Goal: Information Seeking & Learning: Learn about a topic

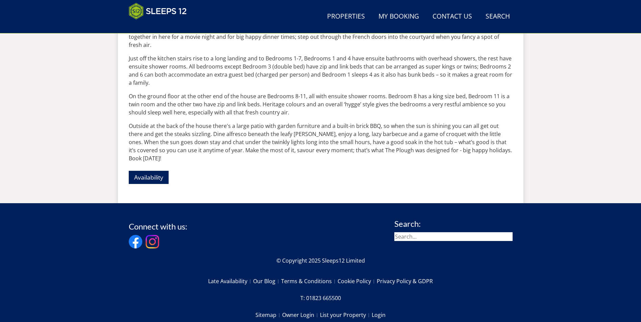
scroll to position [463, 0]
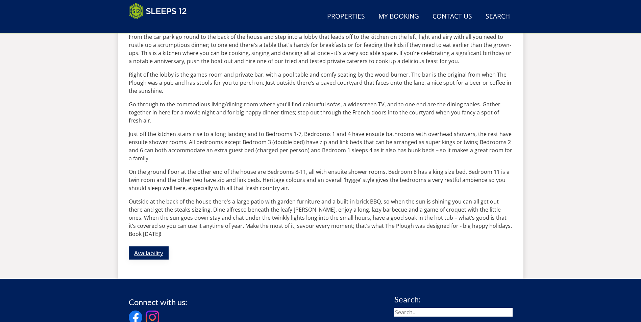
click at [149, 247] on link "Availability" at bounding box center [149, 253] width 40 height 13
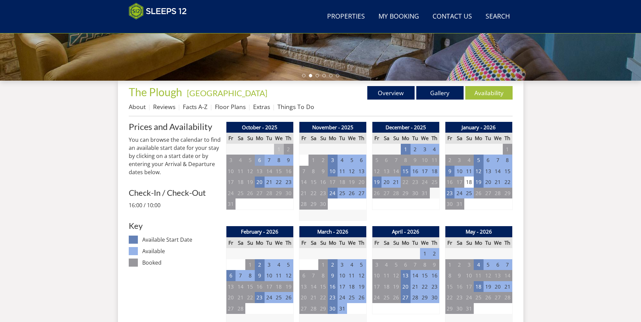
scroll to position [212, 0]
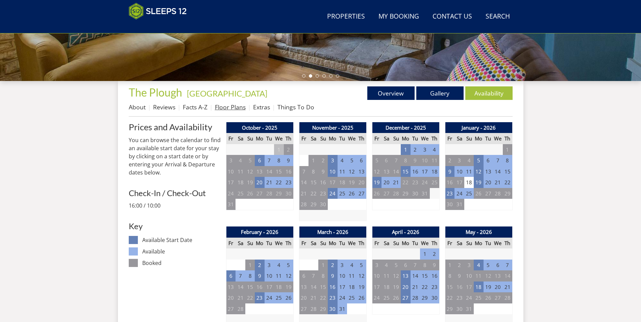
click at [237, 106] on link "Floor Plans" at bounding box center [230, 107] width 31 height 8
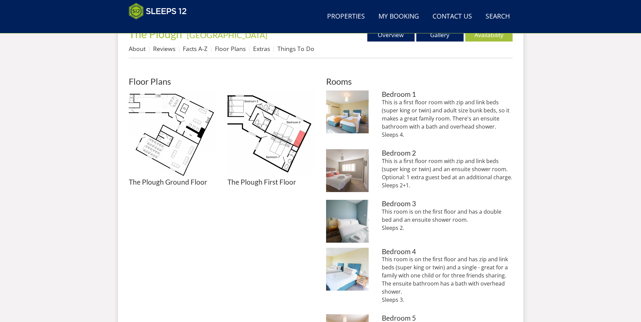
scroll to position [178, 0]
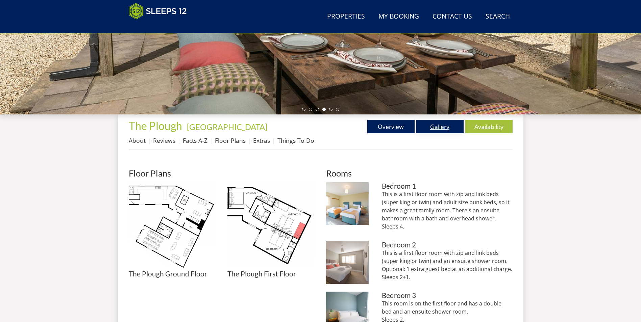
click at [440, 123] on link "Gallery" at bounding box center [439, 127] width 47 height 14
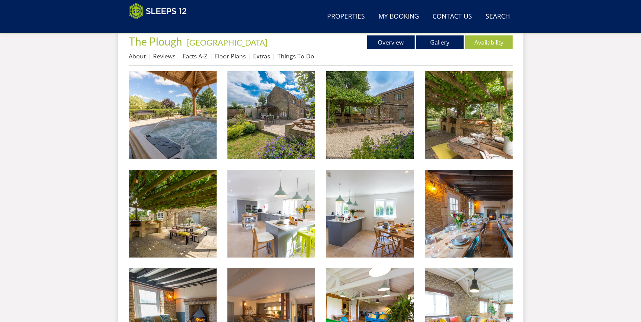
scroll to position [281, 0]
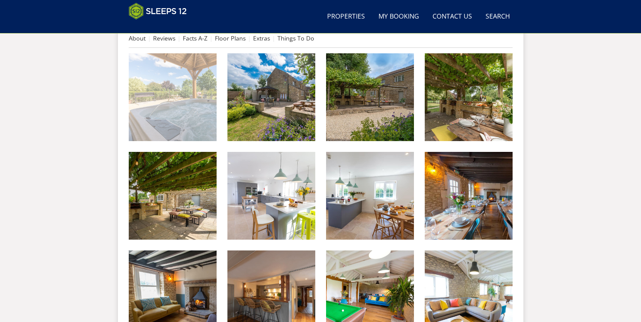
click at [200, 110] on img at bounding box center [173, 97] width 88 height 88
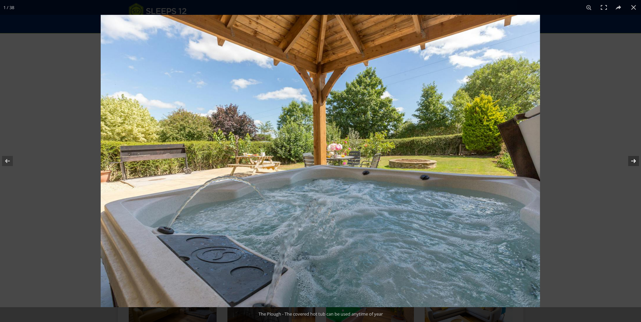
click at [633, 161] on button at bounding box center [629, 161] width 24 height 34
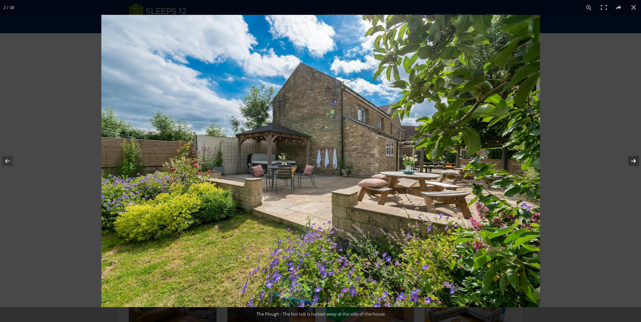
click at [632, 160] on button at bounding box center [629, 161] width 24 height 34
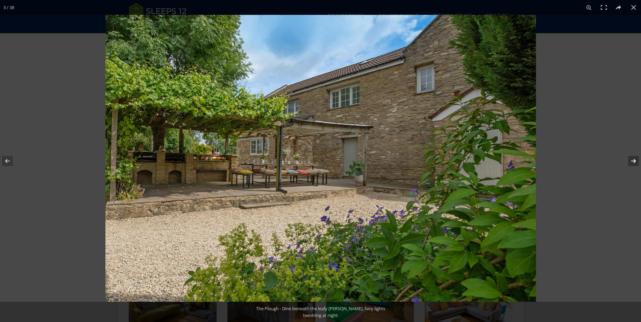
click at [632, 158] on button at bounding box center [629, 161] width 24 height 34
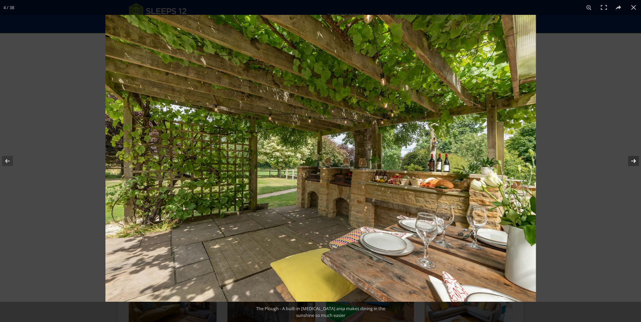
click at [632, 158] on button at bounding box center [629, 161] width 24 height 34
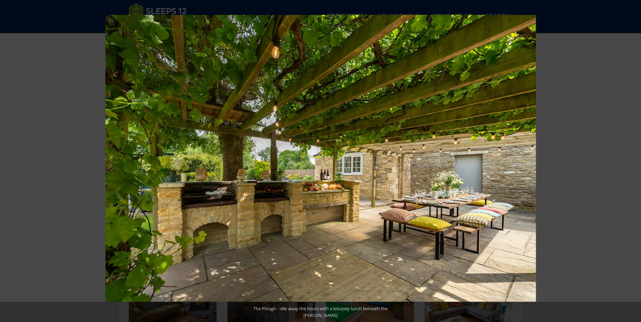
click at [632, 161] on button at bounding box center [629, 161] width 24 height 34
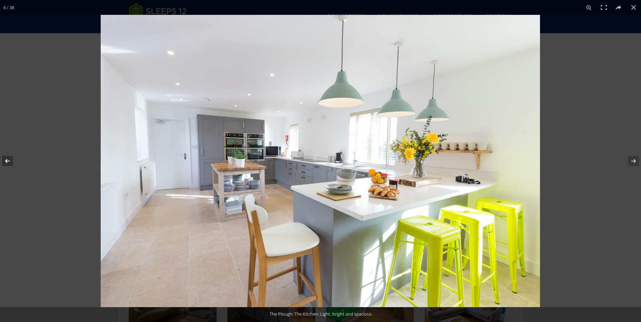
click at [7, 160] on button at bounding box center [12, 161] width 24 height 34
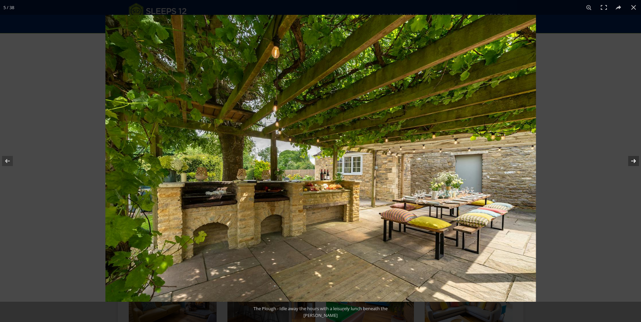
click at [633, 161] on button at bounding box center [629, 161] width 24 height 34
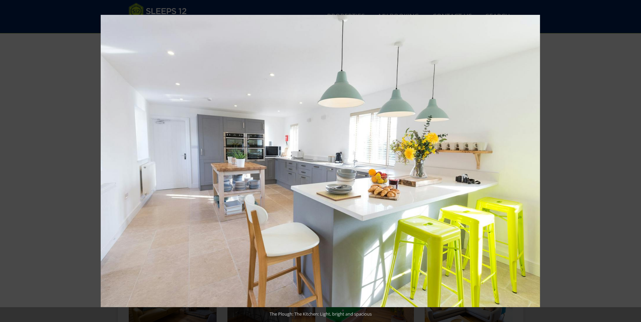
click at [633, 161] on button at bounding box center [629, 161] width 24 height 34
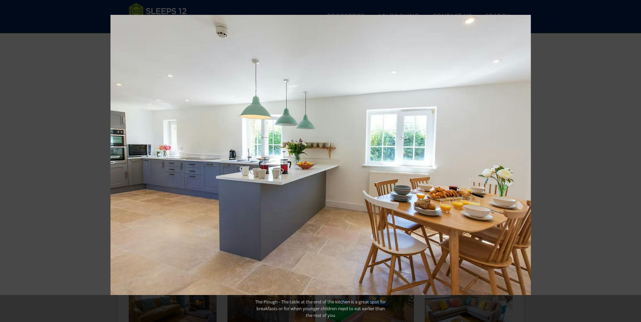
click at [633, 161] on button at bounding box center [629, 161] width 24 height 34
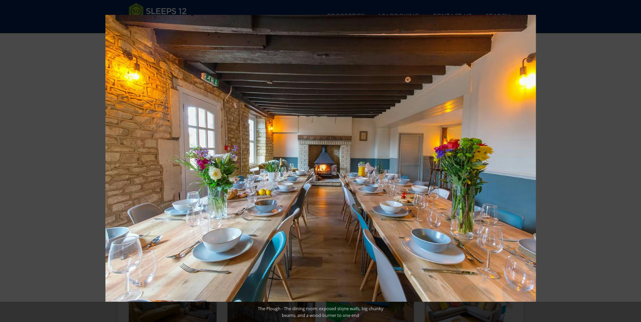
click at [633, 161] on button at bounding box center [629, 161] width 24 height 34
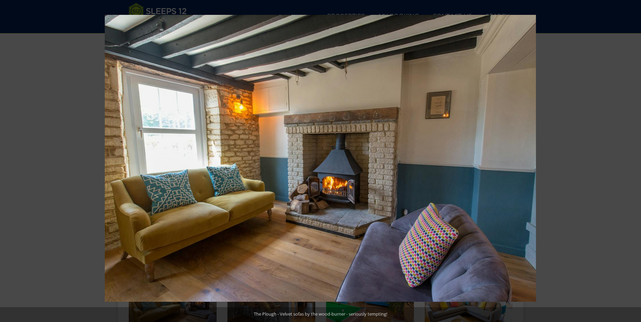
click at [633, 161] on button at bounding box center [629, 161] width 24 height 34
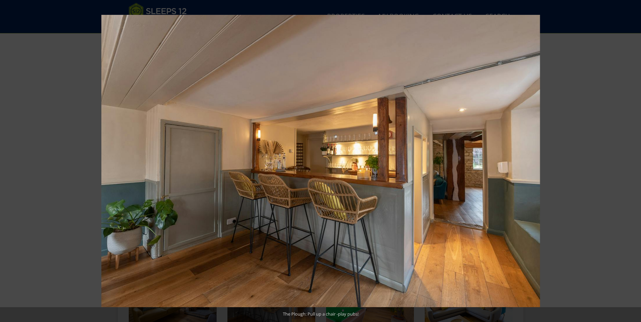
click at [633, 161] on button at bounding box center [629, 161] width 24 height 34
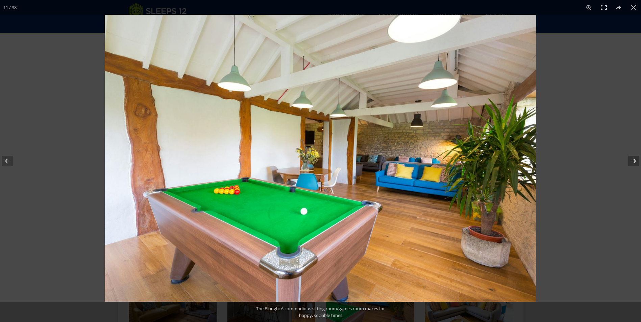
click at [632, 160] on button at bounding box center [629, 161] width 24 height 34
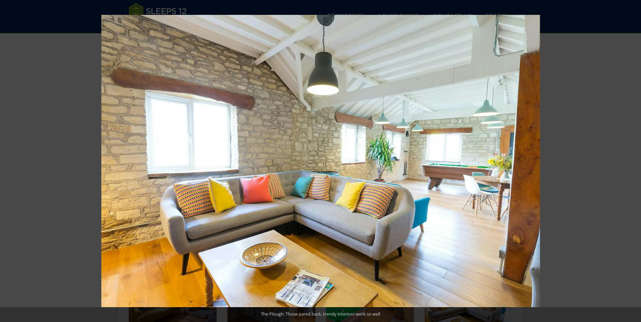
click at [632, 160] on button at bounding box center [629, 161] width 24 height 34
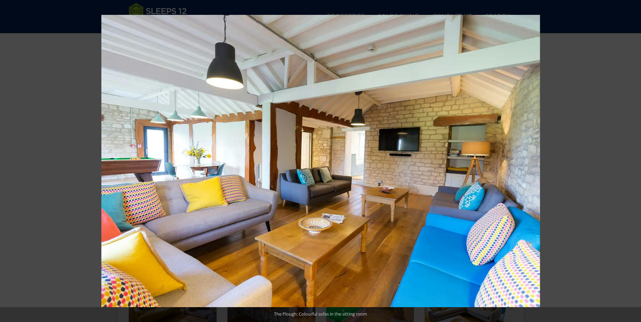
click at [632, 160] on button at bounding box center [629, 161] width 24 height 34
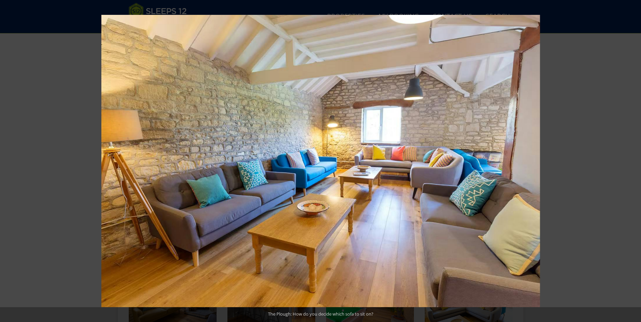
click at [632, 160] on button at bounding box center [629, 161] width 24 height 34
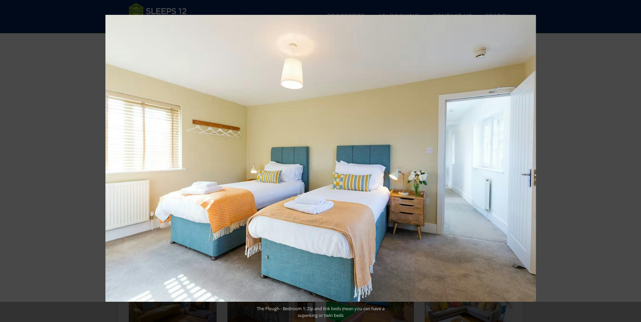
click at [632, 160] on button at bounding box center [629, 161] width 24 height 34
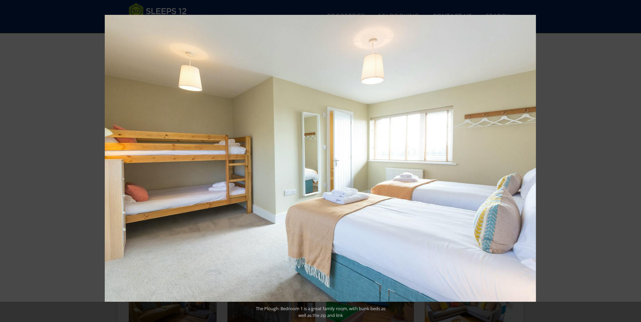
click at [632, 160] on button at bounding box center [629, 161] width 24 height 34
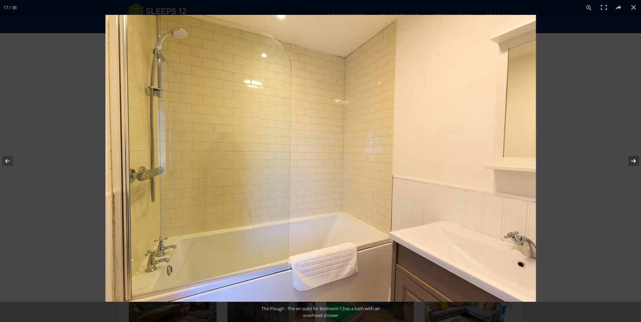
click at [631, 159] on button at bounding box center [629, 161] width 24 height 34
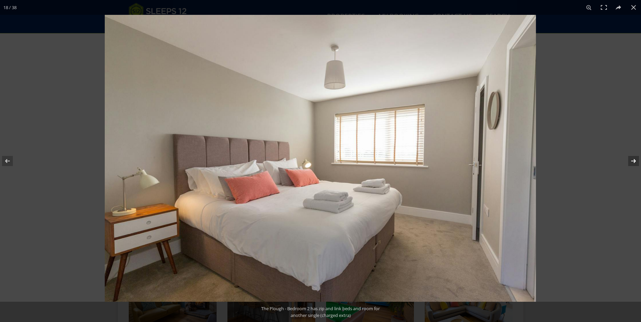
click at [633, 160] on button at bounding box center [629, 161] width 24 height 34
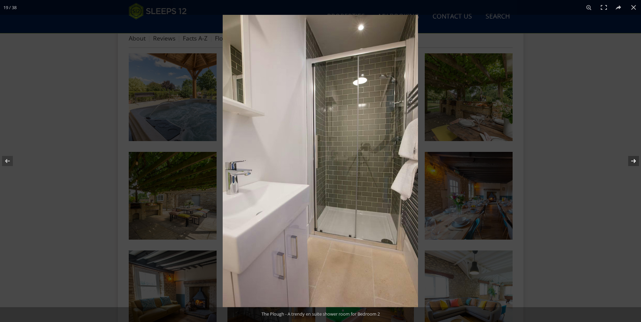
click at [633, 160] on button at bounding box center [629, 161] width 24 height 34
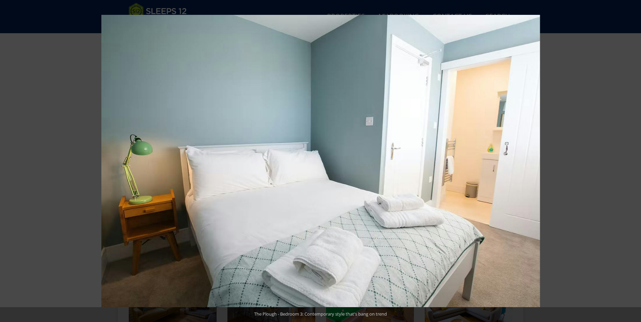
click at [633, 160] on button at bounding box center [629, 161] width 24 height 34
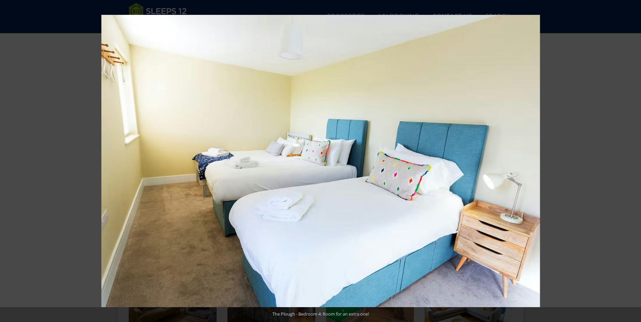
click at [633, 160] on button at bounding box center [629, 161] width 24 height 34
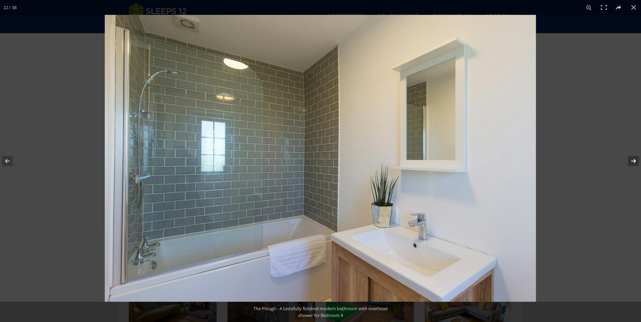
click at [633, 161] on button at bounding box center [629, 161] width 24 height 34
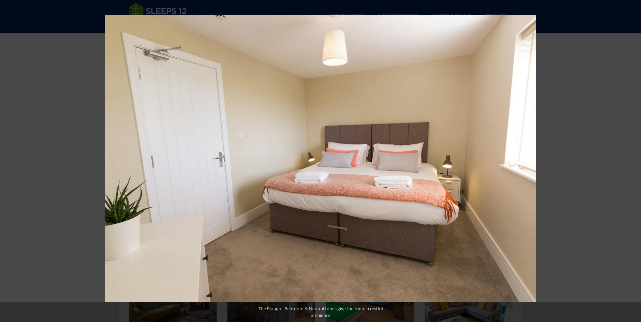
click at [633, 161] on button at bounding box center [629, 161] width 24 height 34
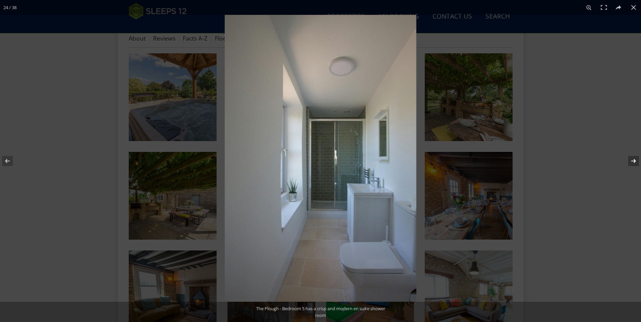
click at [633, 161] on button at bounding box center [629, 161] width 24 height 34
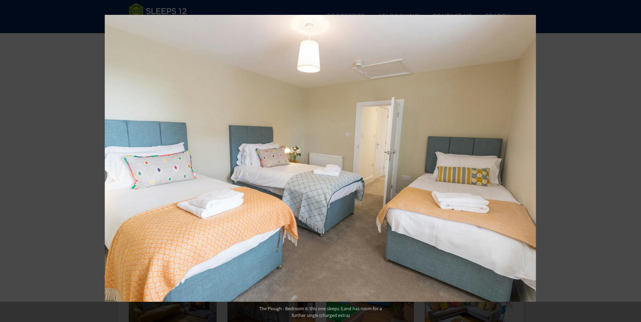
click at [633, 161] on button at bounding box center [629, 161] width 24 height 34
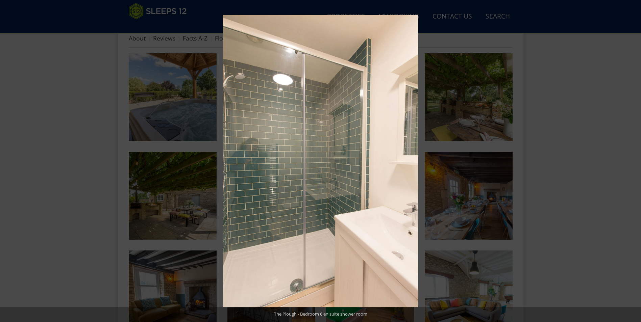
click at [633, 161] on button at bounding box center [629, 161] width 24 height 34
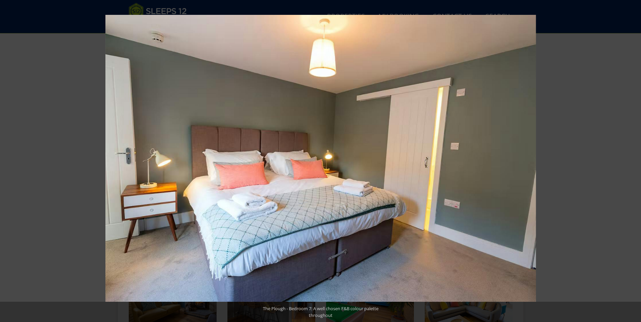
click at [633, 161] on button at bounding box center [629, 161] width 24 height 34
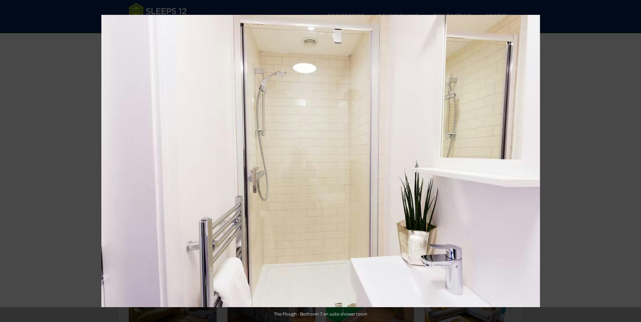
click at [633, 161] on button at bounding box center [629, 161] width 24 height 34
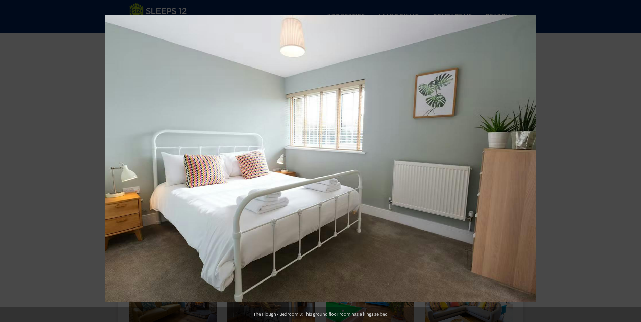
click at [633, 161] on button at bounding box center [629, 161] width 24 height 34
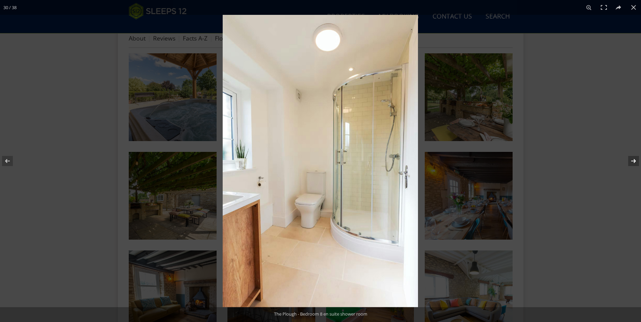
click at [633, 161] on button at bounding box center [629, 161] width 24 height 34
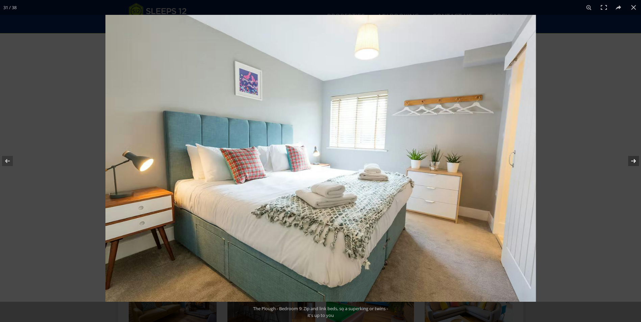
click at [633, 161] on button at bounding box center [629, 161] width 24 height 34
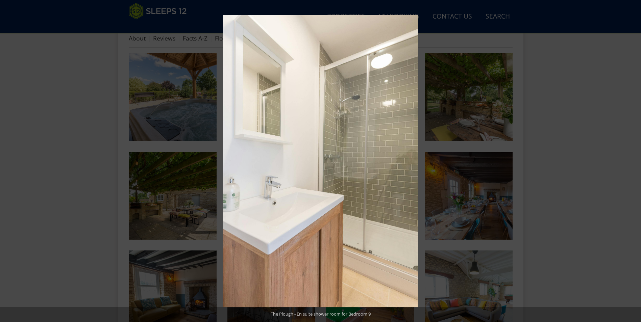
click at [633, 161] on button at bounding box center [629, 161] width 24 height 34
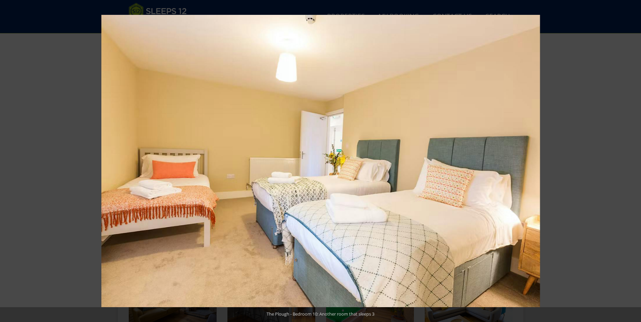
click at [633, 161] on button at bounding box center [629, 161] width 24 height 34
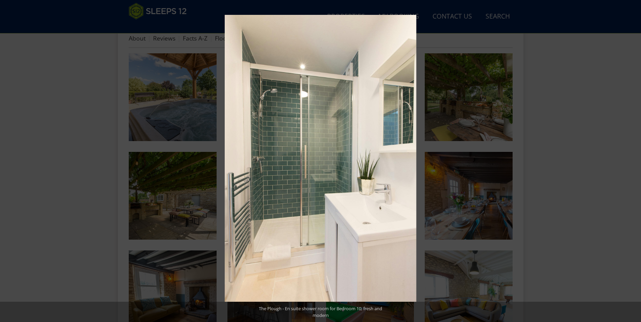
click at [633, 161] on button at bounding box center [629, 161] width 24 height 34
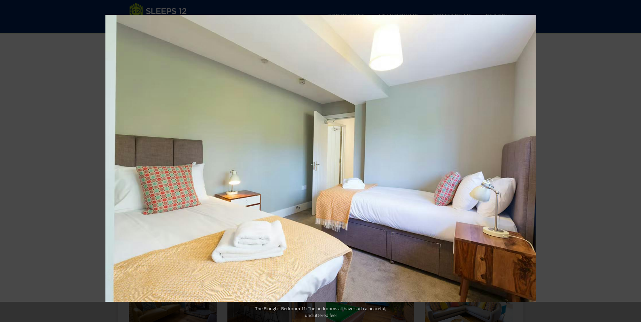
click at [633, 161] on button at bounding box center [629, 161] width 24 height 34
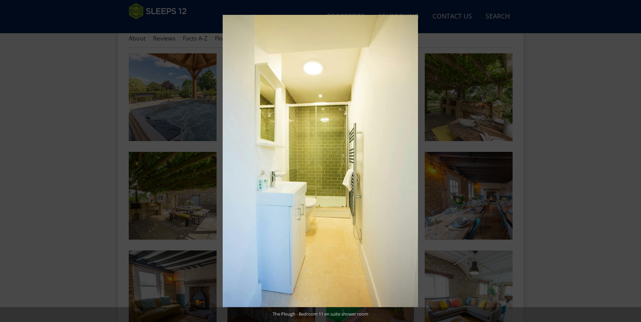
click at [633, 161] on button at bounding box center [629, 161] width 24 height 34
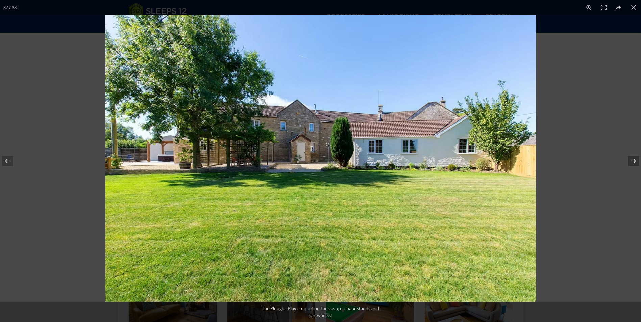
click at [633, 159] on button at bounding box center [629, 161] width 24 height 34
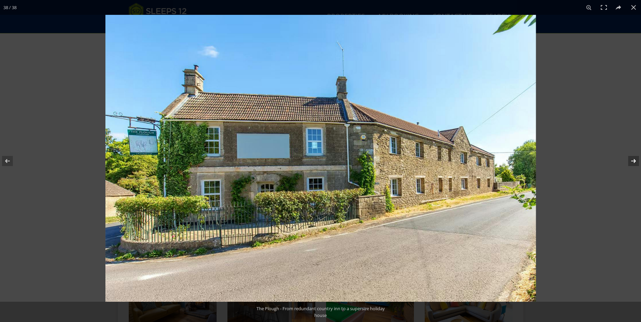
click at [632, 161] on button at bounding box center [629, 161] width 24 height 34
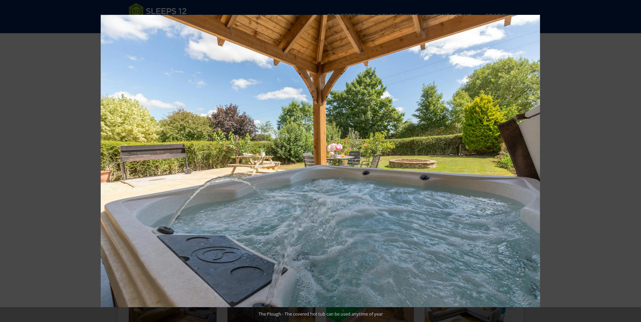
click at [632, 161] on button at bounding box center [629, 161] width 24 height 34
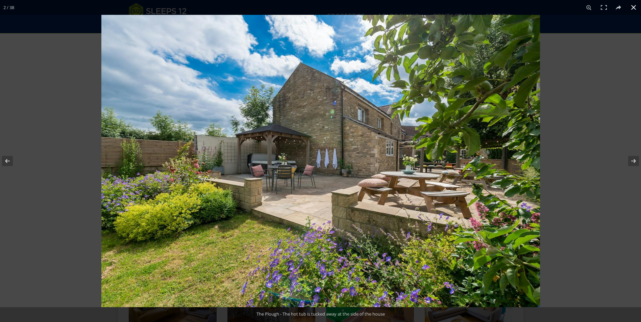
click at [633, 7] on button at bounding box center [633, 7] width 15 height 15
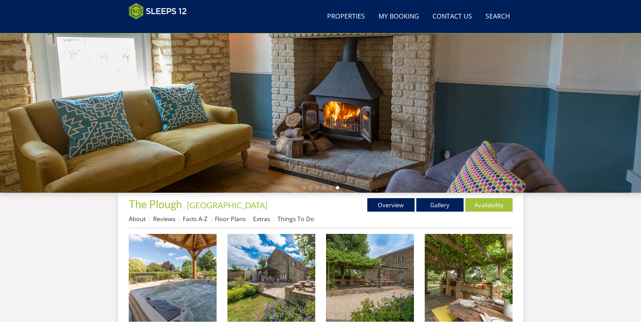
scroll to position [10, 0]
